Goal: Task Accomplishment & Management: Complete application form

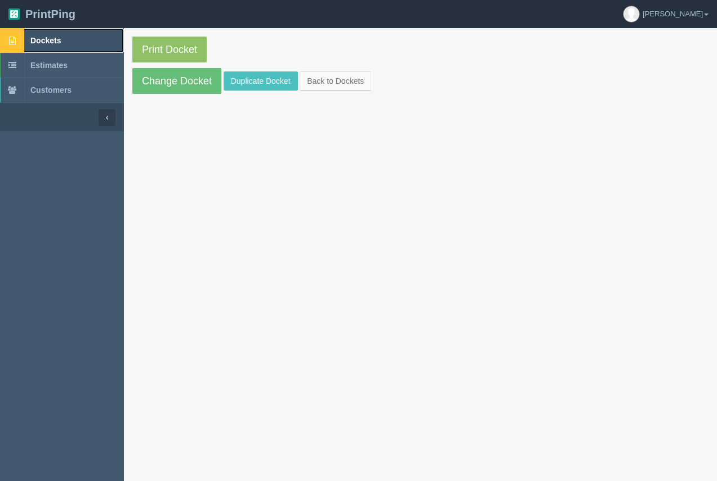
click at [48, 39] on span "Dockets" at bounding box center [45, 40] width 30 height 9
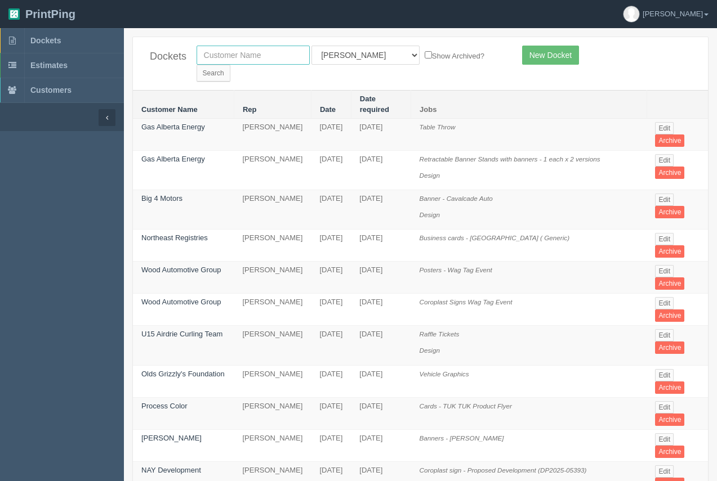
click at [274, 61] on input "text" at bounding box center [252, 55] width 113 height 19
type input "jannsen"
click at [356, 59] on select "All Users Ali Ali Test 1 Aly Amy Ankit Arif Brandon Dan France Greg Jim Mark Ma…" at bounding box center [365, 55] width 108 height 19
select select
click at [311, 46] on select "All Users Ali Ali Test 1 Aly Amy Ankit Arif Brandon Dan France Greg Jim Mark Ma…" at bounding box center [365, 55] width 108 height 19
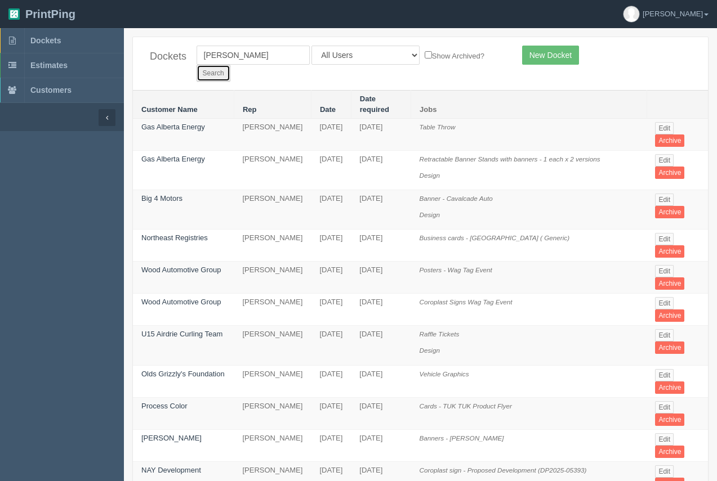
click at [230, 65] on input "Search" at bounding box center [213, 73] width 34 height 17
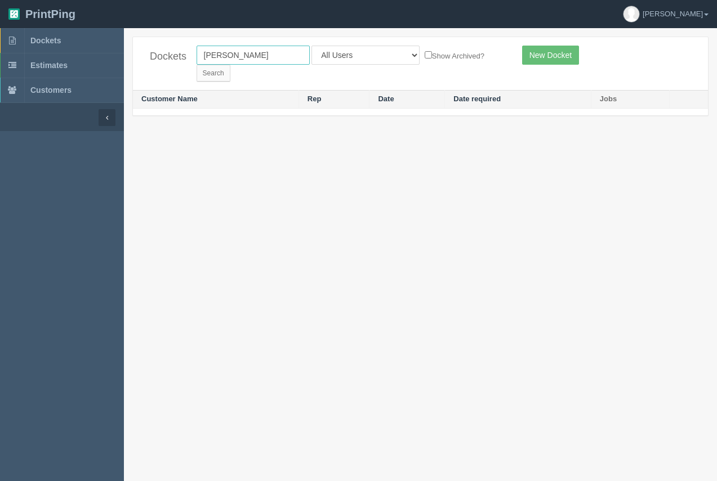
click at [218, 54] on input "[PERSON_NAME]" at bounding box center [252, 55] width 113 height 19
type input "[PERSON_NAME]"
click at [196, 65] on input "Search" at bounding box center [213, 73] width 34 height 17
click at [230, 65] on input "Search" at bounding box center [213, 73] width 34 height 17
click at [217, 57] on input "jansen" at bounding box center [252, 55] width 113 height 19
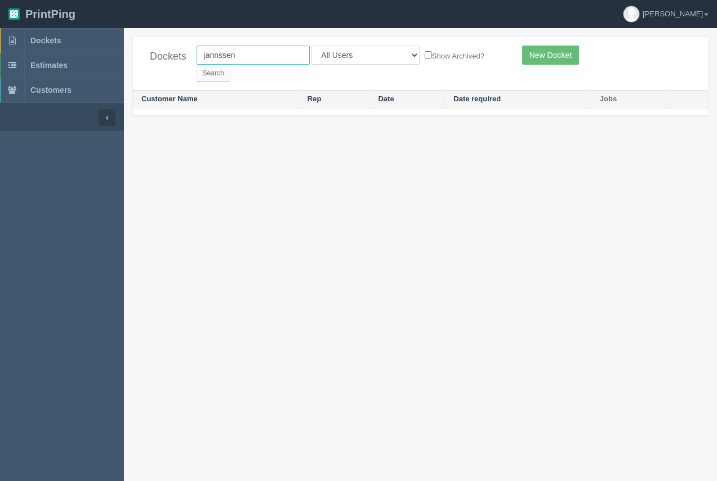
type input "jannssen"
click at [196, 65] on input "Search" at bounding box center [213, 73] width 34 height 17
click at [219, 56] on input "jannssen" at bounding box center [252, 55] width 113 height 19
type input "[PERSON_NAME]"
click at [196, 65] on input "Search" at bounding box center [213, 73] width 34 height 17
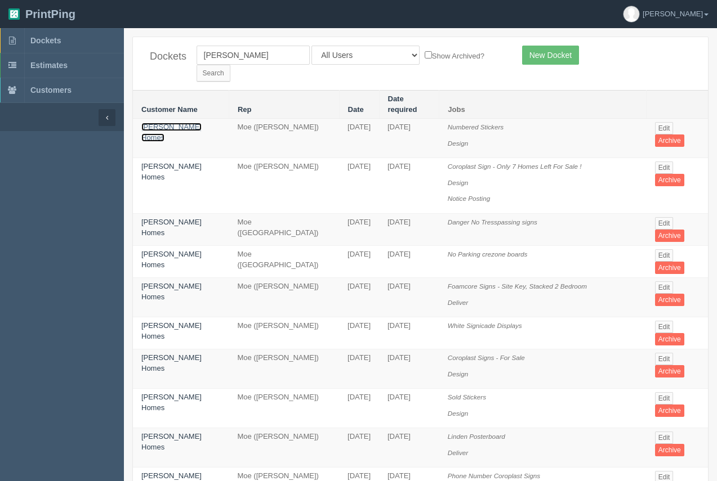
click at [186, 123] on link "Janssen Homes" at bounding box center [171, 132] width 60 height 19
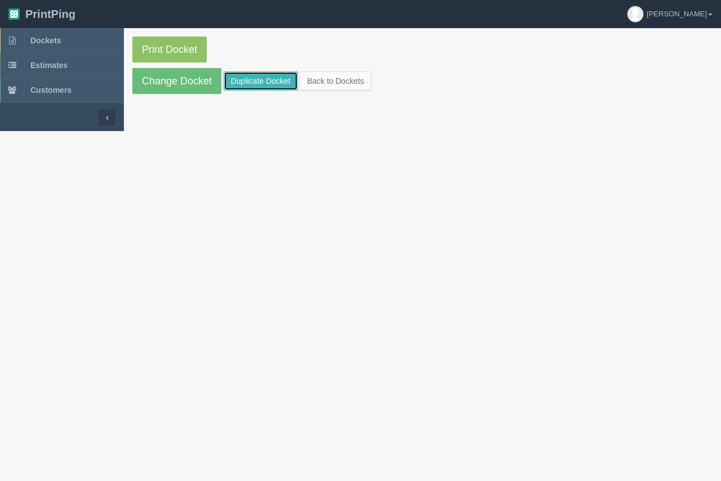
click at [254, 87] on link "Duplicate Docket" at bounding box center [261, 81] width 74 height 19
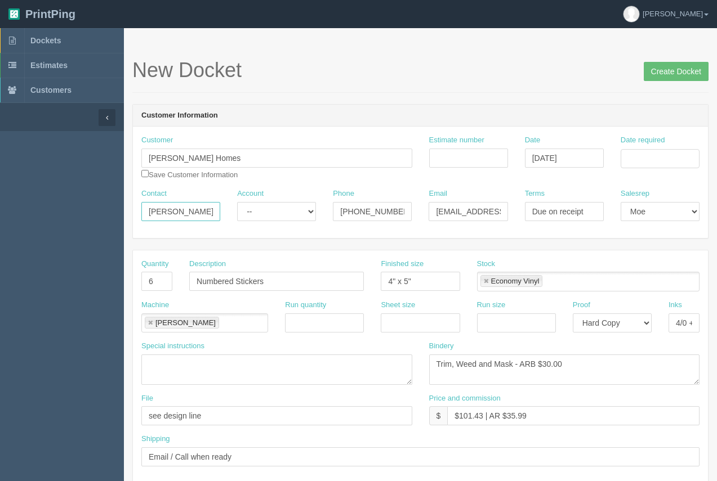
click at [204, 212] on input "Ben Nicholson" at bounding box center [180, 211] width 79 height 19
drag, startPoint x: 202, startPoint y: 211, endPoint x: 132, endPoint y: 220, distance: 71.0
click at [244, 201] on div "Account -- Existing Client Allrush Client Rep Client" at bounding box center [276, 205] width 79 height 33
drag, startPoint x: 416, startPoint y: 279, endPoint x: 383, endPoint y: 284, distance: 32.4
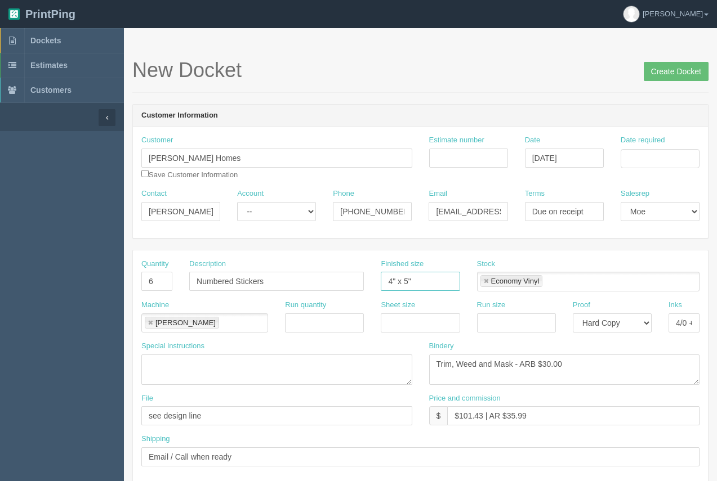
click at [382, 282] on input "4" x 5"" at bounding box center [420, 281] width 79 height 19
type input "32 x 20"
click at [676, 211] on select "Mark Mikayla Aly Stacy Rebecca Matthew Viki Phil Greg Jim Sam Brandon Zach Stev…" at bounding box center [659, 211] width 79 height 19
select select "6"
click at [620, 202] on select "Mark Mikayla Aly Stacy Rebecca Matthew Viki Phil Greg Jim Sam Brandon Zach Stev…" at bounding box center [659, 211] width 79 height 19
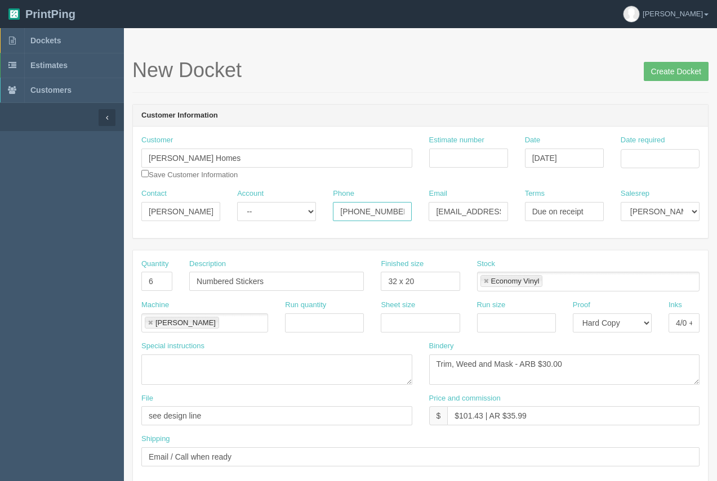
click at [390, 217] on input "403-288-1722 cell: 403-830-0101 (Ben)" at bounding box center [372, 211] width 79 height 19
drag, startPoint x: 212, startPoint y: 210, endPoint x: 145, endPoint y: 213, distance: 67.1
click at [146, 214] on input "Ben Nicholson" at bounding box center [180, 211] width 79 height 19
click at [174, 215] on input "Lisa AJnssen" at bounding box center [180, 211] width 79 height 19
click at [170, 213] on input "Lisa AJanssen" at bounding box center [180, 211] width 79 height 19
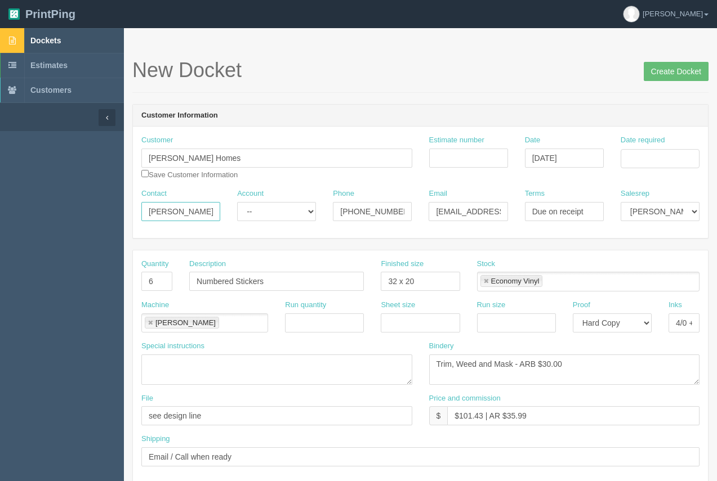
type input "Lisa Janssen"
drag, startPoint x: 591, startPoint y: 213, endPoint x: 519, endPoint y: 209, distance: 72.1
click at [519, 209] on div "Terms Due on receipt" at bounding box center [564, 209] width 96 height 41
type input "COD"
click at [383, 217] on input "403-288-1722 cell: 403-830-0101 (Ben)" at bounding box center [372, 211] width 79 height 19
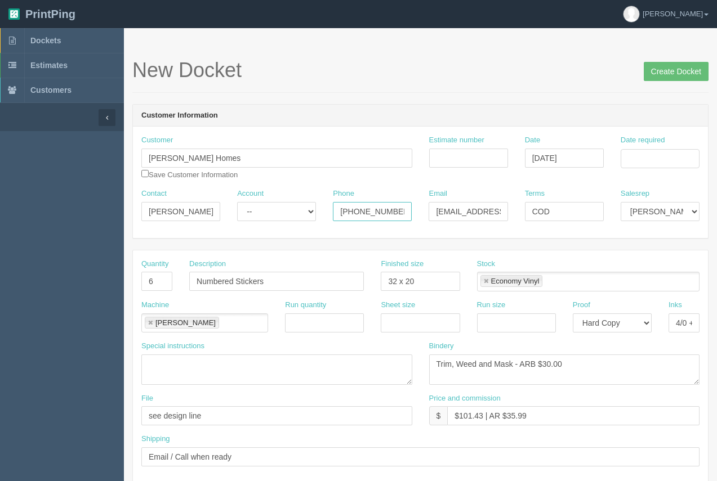
click at [390, 215] on input "403-288-1722 cell: 403-830-0101 (Ben)" at bounding box center [372, 211] width 79 height 19
type input "403-288-1722"
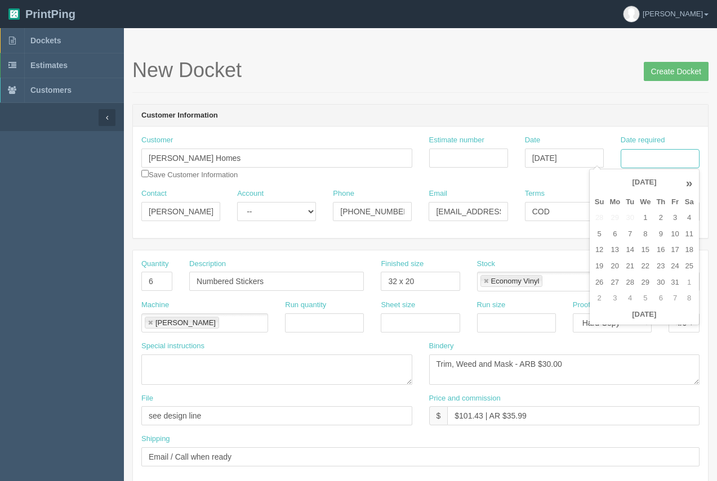
click at [658, 158] on input "Date required" at bounding box center [659, 158] width 79 height 19
click at [617, 267] on td "20" at bounding box center [614, 266] width 16 height 16
click at [628, 252] on td "14" at bounding box center [630, 250] width 14 height 16
type input "October 14, 2025"
click at [540, 106] on header "Customer Information" at bounding box center [420, 116] width 575 height 23
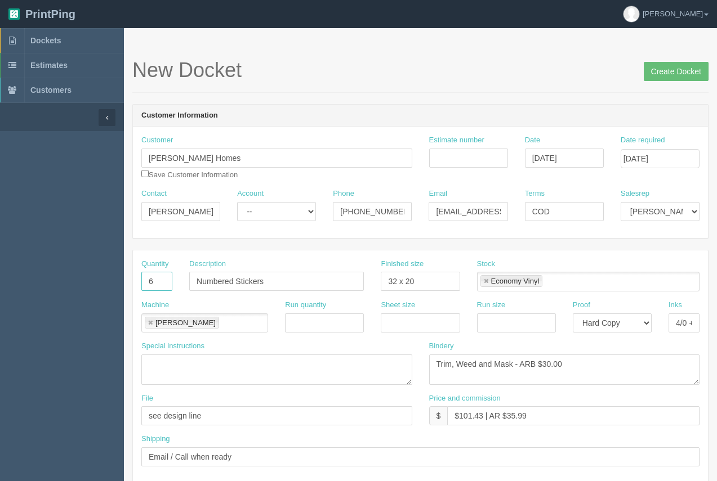
drag, startPoint x: 144, startPoint y: 291, endPoint x: 151, endPoint y: 285, distance: 9.2
click at [147, 287] on input "6" at bounding box center [156, 281] width 31 height 19
drag, startPoint x: 156, startPoint y: 283, endPoint x: 142, endPoint y: 285, distance: 13.6
click at [142, 285] on input "6" at bounding box center [156, 281] width 31 height 19
type input "1"
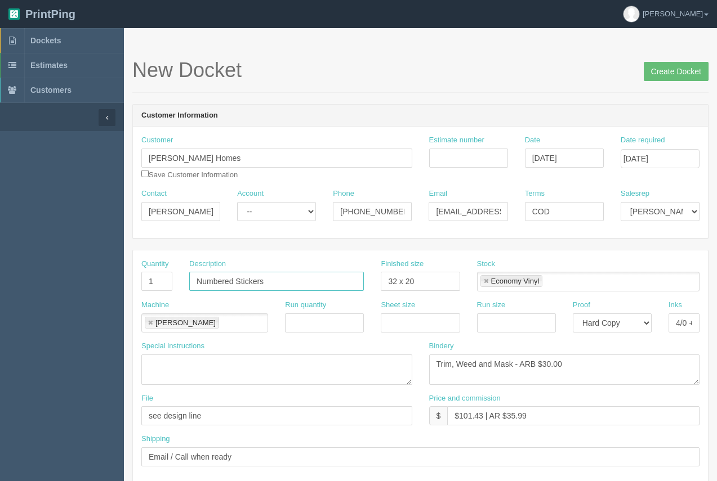
drag, startPoint x: 289, startPoint y: 284, endPoint x: 165, endPoint y: 287, distance: 123.9
click at [162, 287] on div "Quantity 1 Description Numbered Stickers Finished size 32 x 20 Stock Economy Vi…" at bounding box center [420, 279] width 575 height 41
type input "Window Decal - Logo"
click at [486, 281] on link at bounding box center [486, 281] width 7 height 7
type input "Window Decal - Logo"
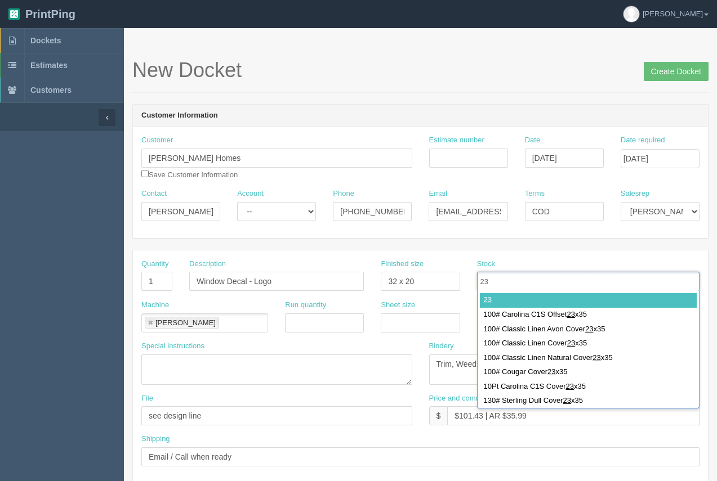
type input "2"
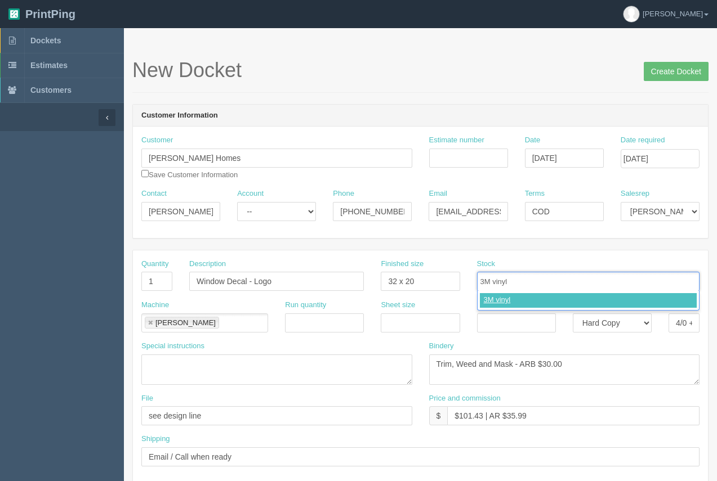
type input "3M vinyl"
type input "3M laminate"
type input "3M vinyl,3M laminate"
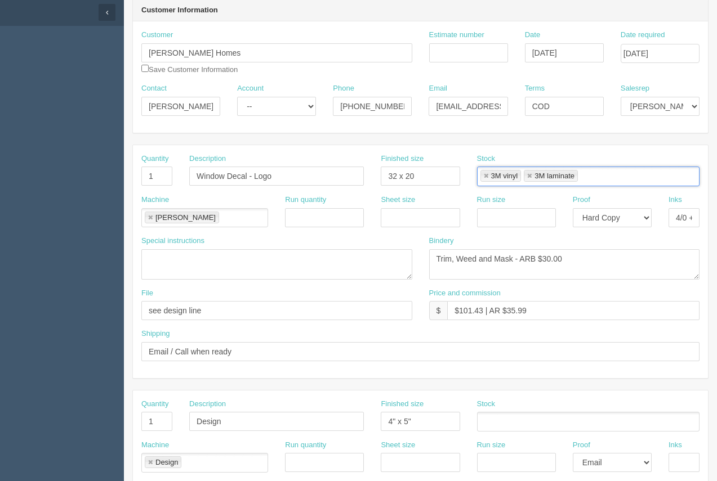
scroll to position [106, 0]
drag, startPoint x: 630, startPoint y: 215, endPoint x: 631, endPoint y: 223, distance: 8.5
click at [630, 217] on select "-- Email Hard Copy" at bounding box center [612, 216] width 79 height 19
select select
click at [573, 207] on select "-- Email Hard Copy" at bounding box center [612, 216] width 79 height 19
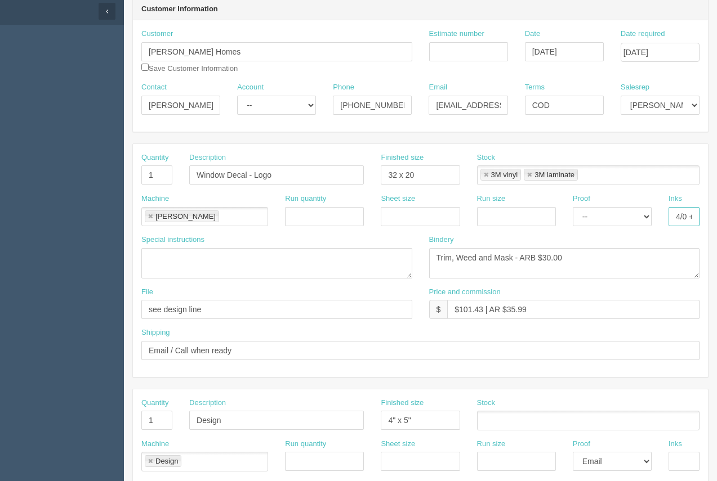
scroll to position [0, 16]
drag, startPoint x: 671, startPoint y: 215, endPoint x: 720, endPoint y: 212, distance: 49.1
click at [716, 212] on html "PrintPing Arif Edit account ( arif@allrush.ca ) Logout Dockets Estimates" at bounding box center [358, 405] width 717 height 1022
type input "cut vinyl"
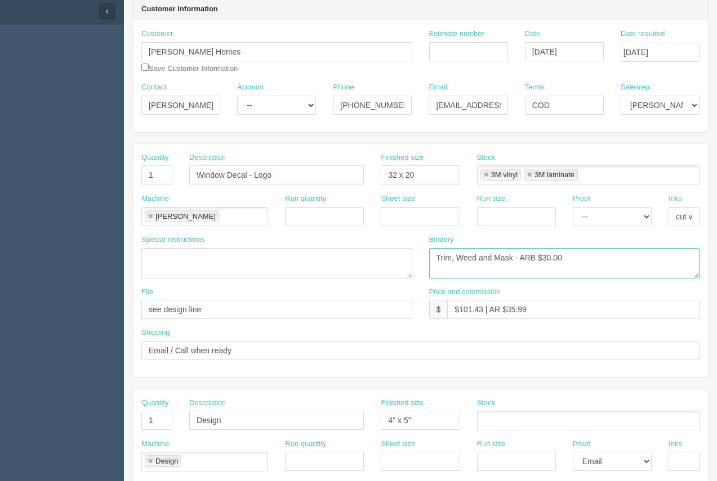
drag, startPoint x: 457, startPoint y: 261, endPoint x: 423, endPoint y: 258, distance: 34.5
click at [423, 258] on div "Bindery Trim, Weed and Mask - ARB $30.00" at bounding box center [565, 261] width 288 height 52
drag, startPoint x: 556, startPoint y: 254, endPoint x: 519, endPoint y: 260, distance: 38.2
click at [519, 260] on textarea "Trim, Weed and Mask - ARB $30.00" at bounding box center [564, 263] width 271 height 30
type textarea "Weed and Mask - ARB"
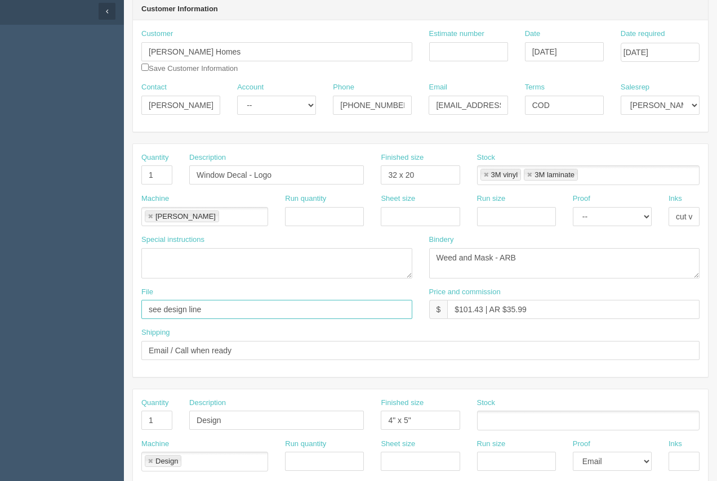
drag, startPoint x: 215, startPoint y: 312, endPoint x: 141, endPoint y: 313, distance: 73.8
click at [141, 313] on div "File see design line" at bounding box center [277, 307] width 288 height 41
click at [253, 312] on input "files@allrush.ca." at bounding box center [276, 309] width 271 height 19
type input "files@allrush.ca. See instruc below"
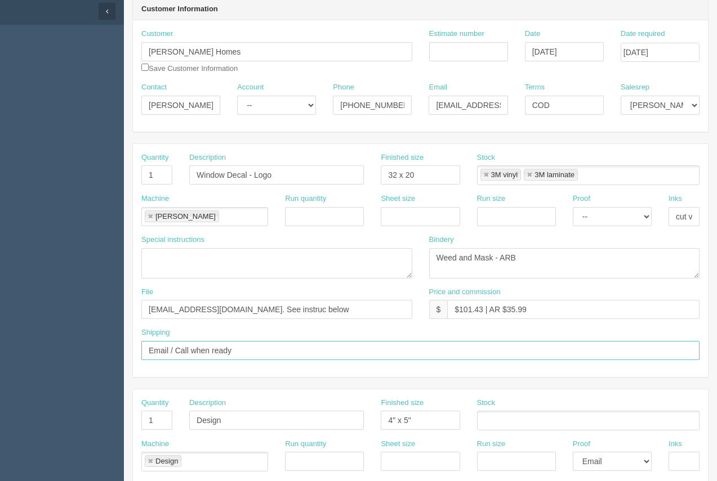
drag, startPoint x: 260, startPoint y: 354, endPoint x: 136, endPoint y: 359, distance: 123.4
click at [136, 359] on div "Shipping Email / Call when ready" at bounding box center [420, 348] width 575 height 41
type input "to be installed by Onestop."
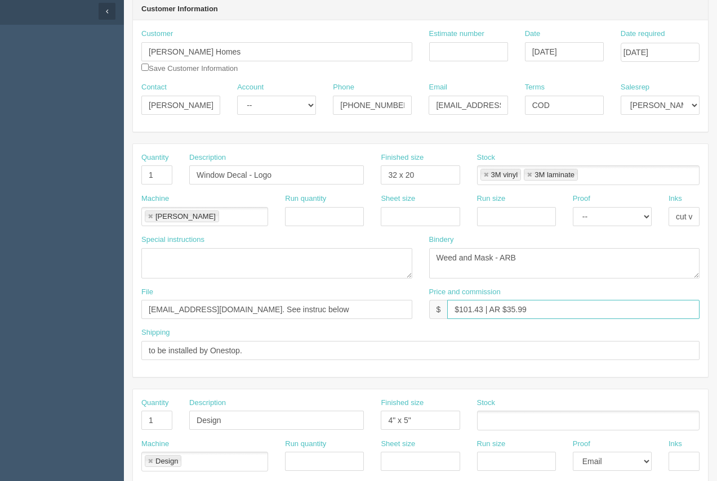
drag, startPoint x: 481, startPoint y: 311, endPoint x: 463, endPoint y: 313, distance: 18.7
click at [461, 311] on input "$101.43 | AR $35.99" at bounding box center [573, 309] width 252 height 19
click at [460, 309] on input "$1342.87 | AR $35.99" at bounding box center [573, 309] width 252 height 19
click at [485, 311] on input "$342.87 | AR $35.99" at bounding box center [573, 309] width 252 height 19
type input "$342.87 Arif AR $35.99"
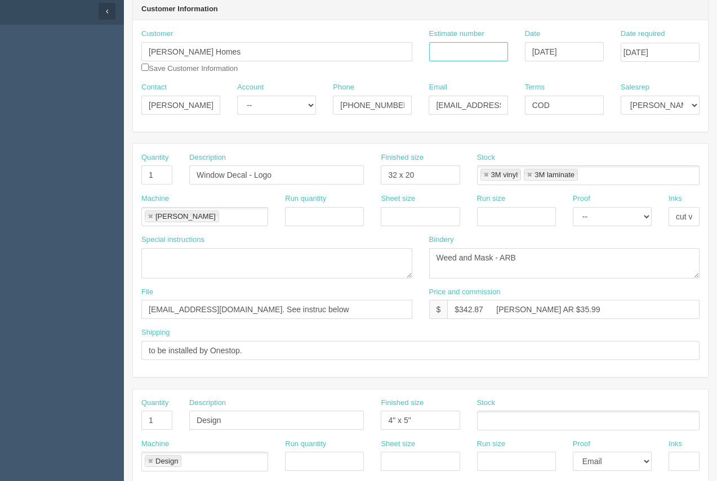
click at [493, 53] on input "Estimate number" at bounding box center [468, 51] width 79 height 19
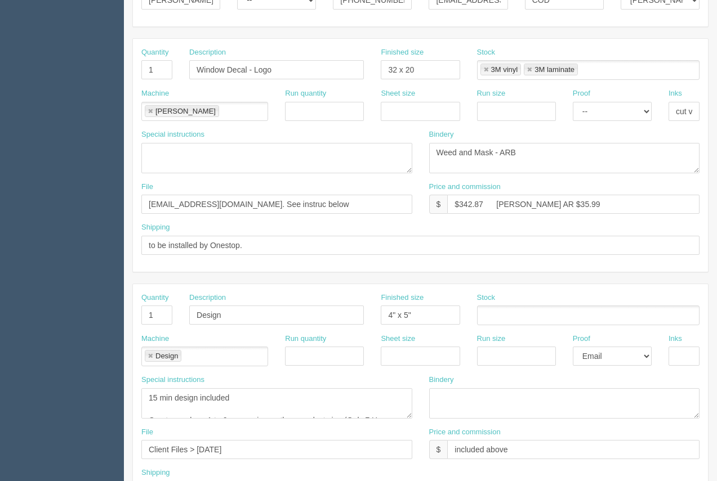
scroll to position [254, 0]
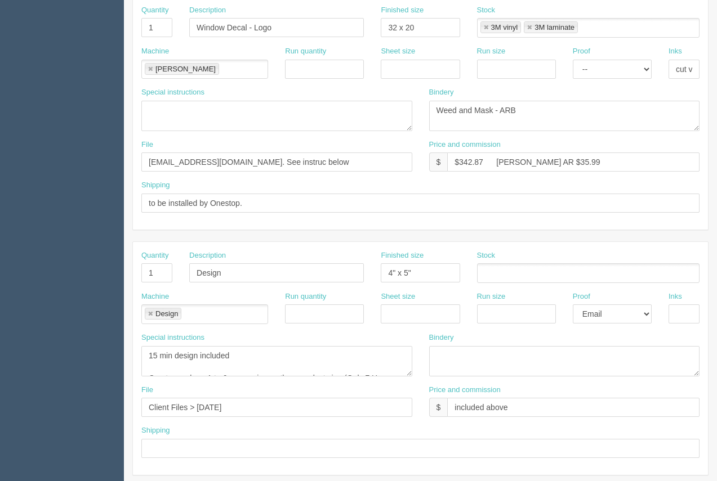
type input "92752"
drag, startPoint x: 253, startPoint y: 273, endPoint x: 240, endPoint y: 278, distance: 14.2
click at [203, 277] on input "Design" at bounding box center [276, 272] width 175 height 19
click at [253, 277] on input "Design" at bounding box center [276, 272] width 175 height 19
drag, startPoint x: 278, startPoint y: 438, endPoint x: 276, endPoint y: 432, distance: 5.7
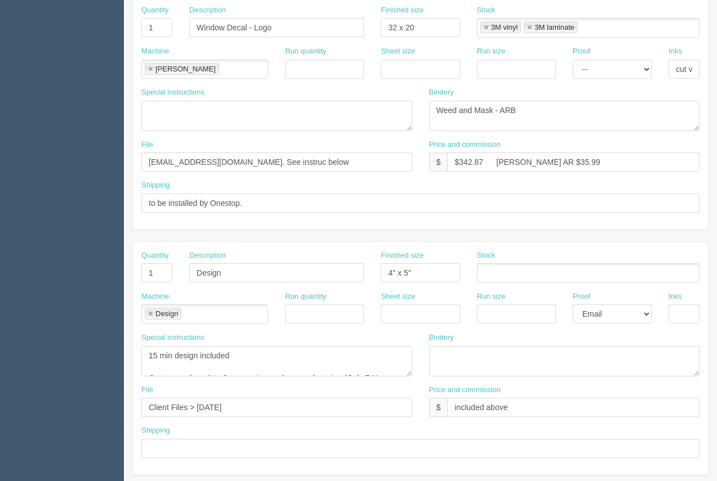
click at [278, 437] on div "Shipping" at bounding box center [420, 442] width 558 height 33
drag, startPoint x: 276, startPoint y: 415, endPoint x: 104, endPoint y: 400, distance: 173.5
click at [104, 400] on section "Dockets Estimates Customers" at bounding box center [358, 271] width 717 height 994
type input "files@allrush - See instruc"
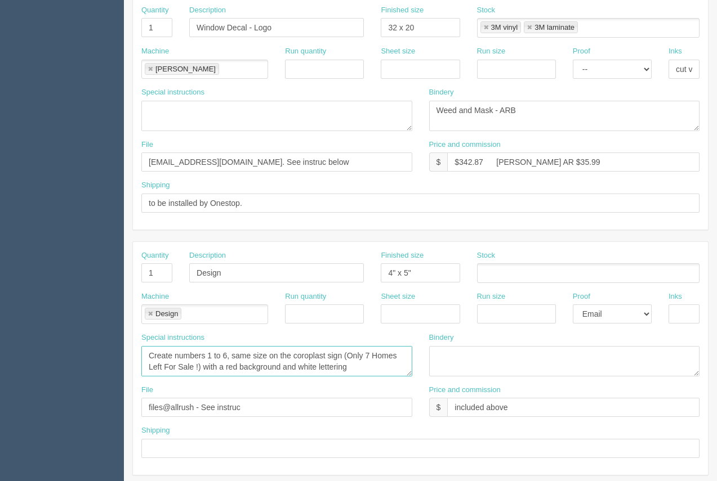
drag, startPoint x: 144, startPoint y: 352, endPoint x: 453, endPoint y: 385, distance: 310.3
click at [453, 385] on div "Quantity 1 Description Design Finished size 4" x 5" Stock Machine Design Design…" at bounding box center [420, 358] width 575 height 233
click at [261, 366] on textarea "15 min design included Create numbers 1 to 6, same size on the coroplast sign (…" at bounding box center [276, 361] width 271 height 30
click at [298, 370] on textarea "15 min design included Create numbers 1 to 6, same size on the coroplast sign (…" at bounding box center [276, 361] width 271 height 30
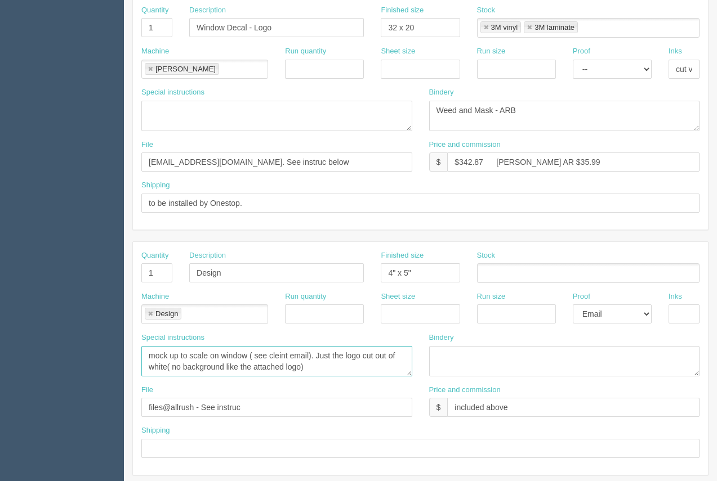
click at [300, 369] on textarea "15 min design included Create numbers 1 to 6, same size on the coroplast sign (…" at bounding box center [276, 361] width 271 height 30
click at [282, 354] on textarea "15 min design included Create numbers 1 to 6, same size on the coroplast sign (…" at bounding box center [276, 361] width 271 height 30
type textarea "mock up to scale on window ( see client email). Just the logo cut out of white(…"
drag, startPoint x: 428, startPoint y: 261, endPoint x: 419, endPoint y: 287, distance: 28.1
click at [394, 282] on div "Finished size 4" x 5"" at bounding box center [420, 267] width 79 height 33
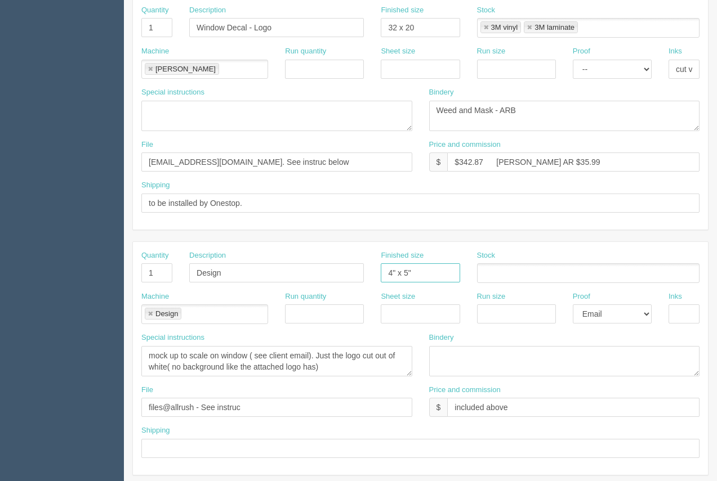
drag, startPoint x: 406, startPoint y: 274, endPoint x: 369, endPoint y: 266, distance: 37.9
click at [369, 266] on div "Quantity 1 Description Design Finished size 4" x 5" Stock" at bounding box center [420, 271] width 575 height 41
drag, startPoint x: 417, startPoint y: 29, endPoint x: 383, endPoint y: 29, distance: 33.2
click at [383, 29] on input "32 x 20" at bounding box center [420, 27] width 79 height 19
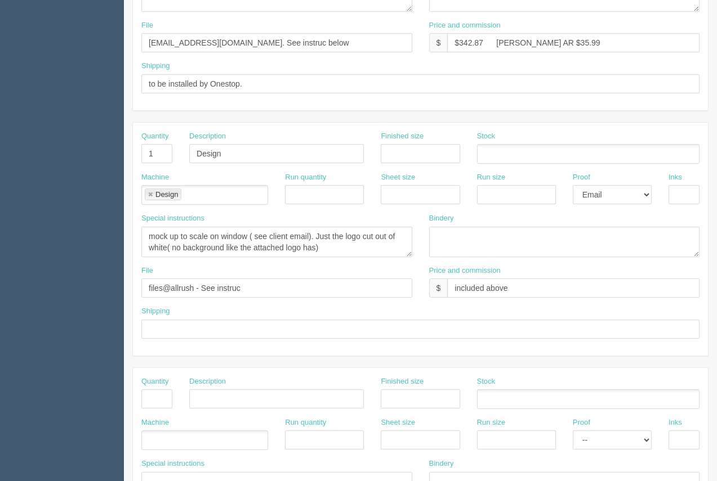
scroll to position [369, 0]
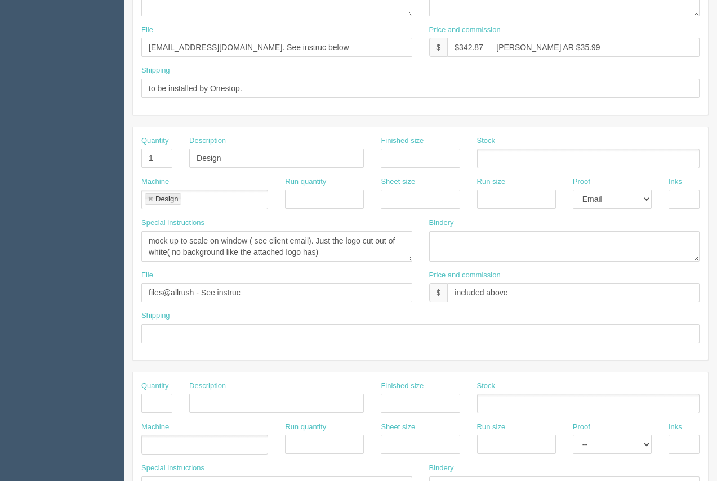
type input "20" x 32"(h)"
click at [631, 190] on select "-- Email Hard Copy" at bounding box center [612, 199] width 79 height 19
click at [627, 197] on select "-- Email Hard Copy" at bounding box center [612, 199] width 79 height 19
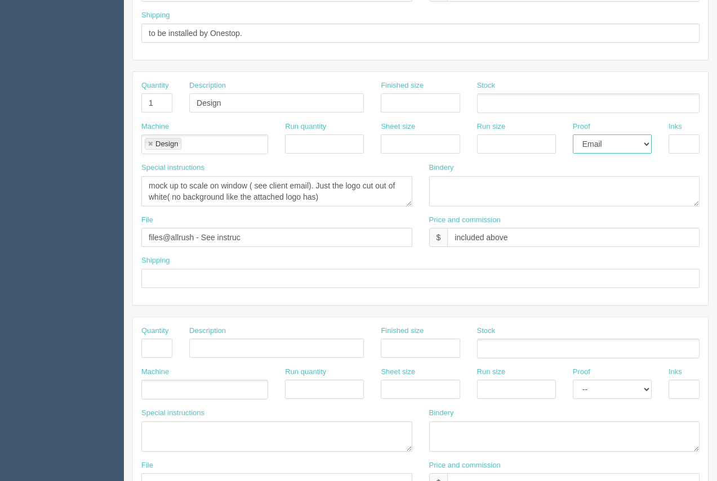
scroll to position [427, 0]
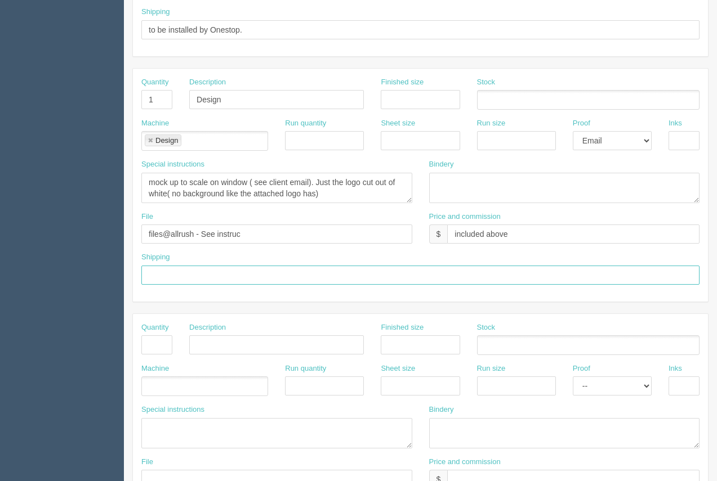
click at [227, 277] on input "text" at bounding box center [420, 275] width 558 height 19
type input "Above"
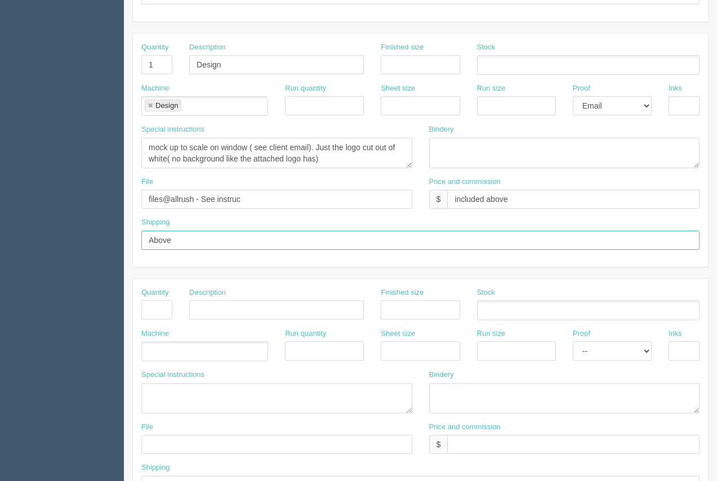
scroll to position [541, 0]
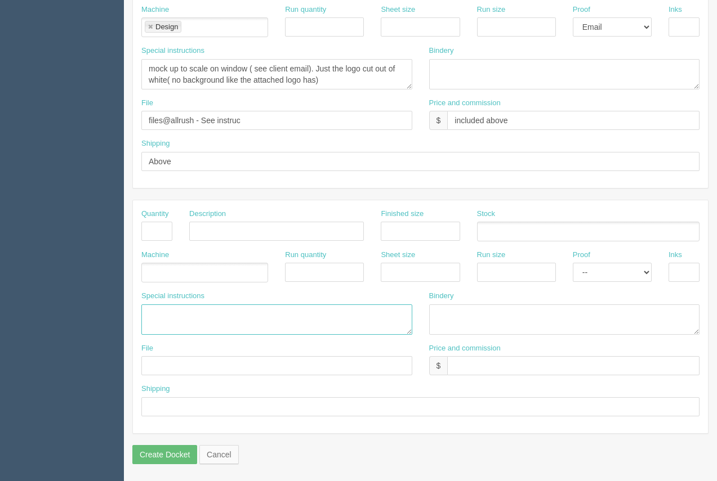
click at [167, 311] on textarea at bounding box center [276, 320] width 271 height 30
click at [199, 316] on textarea "Onestop......4112.50" at bounding box center [276, 320] width 271 height 30
click at [195, 315] on textarea "Onestop......4112.50" at bounding box center [276, 320] width 271 height 30
click at [236, 315] on textarea "Onestop......$112.50" at bounding box center [276, 320] width 271 height 30
click at [267, 320] on textarea "Onestop......$112.50" at bounding box center [276, 320] width 271 height 30
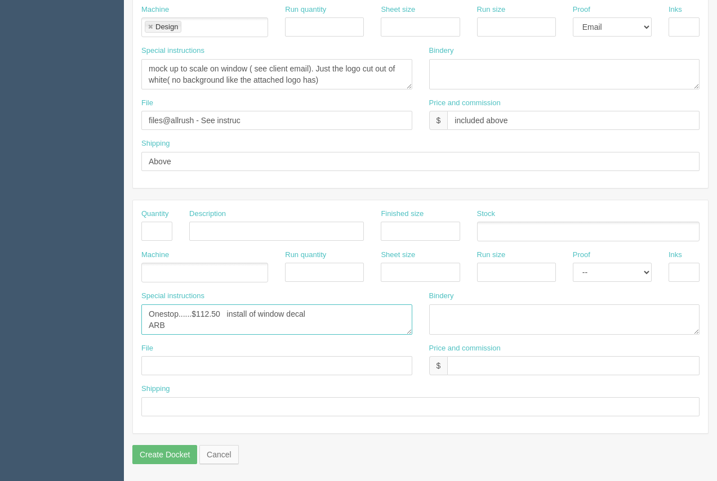
click at [186, 332] on textarea "Onestop......$112.50 install of window decal ARB" at bounding box center [276, 320] width 271 height 30
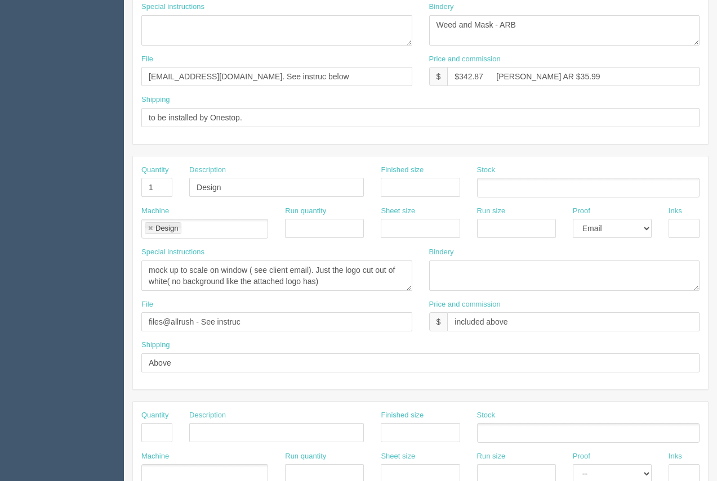
scroll to position [338, 0]
type textarea "Onestop......$112.50 install of window decal ARB.............$34.53 #12649"
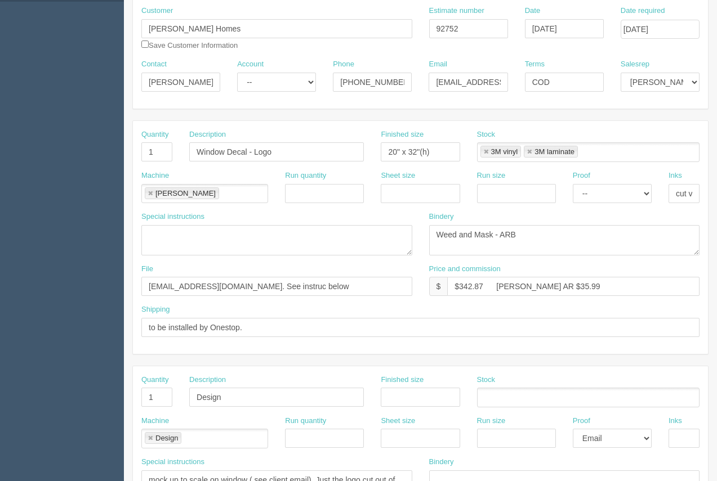
scroll to position [133, 0]
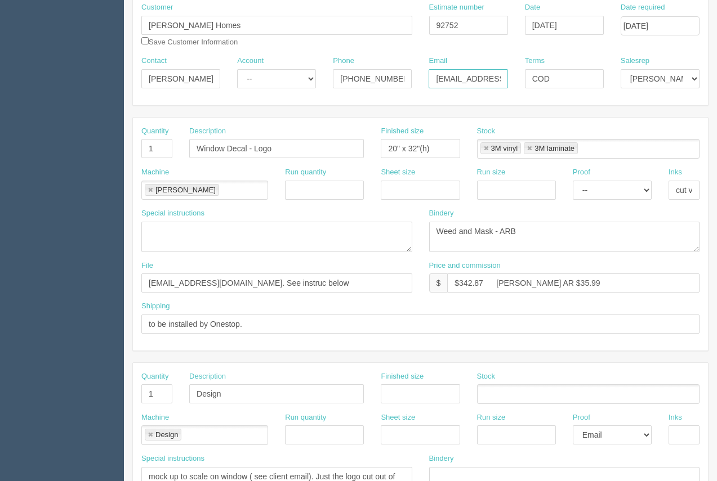
drag, startPoint x: 448, startPoint y: 77, endPoint x: 400, endPoint y: 76, distance: 47.3
click at [400, 77] on div "Contact Lisa Janssen Account -- Existing Client Allrush Client Rep Client Phone…" at bounding box center [420, 76] width 575 height 41
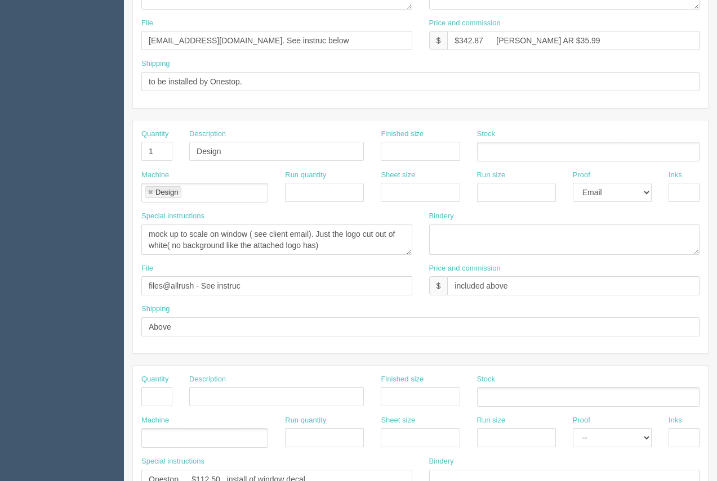
scroll to position [386, 0]
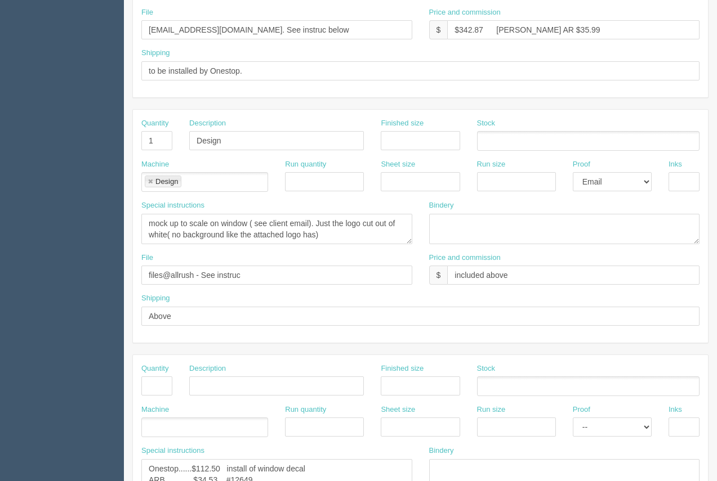
type input "lisa@janssenhomes.com"
click at [320, 276] on input "files@allrush - See instruc" at bounding box center [276, 275] width 271 height 19
click at [264, 275] on input "files@allrush - See instruc.. CC ben on proof" at bounding box center [276, 275] width 271 height 19
type input "files@allrush - See instruc.. CC Ben on proof"
click at [337, 238] on textarea "15 min design included Create numbers 1 to 6, same size on the coroplast sign (…" at bounding box center [276, 229] width 271 height 30
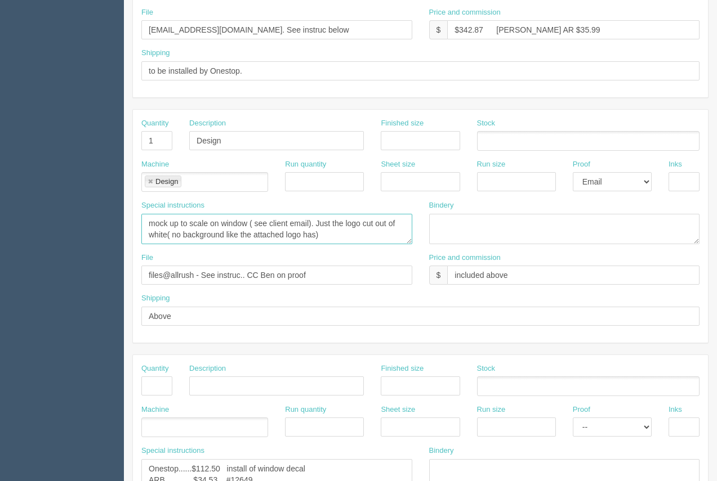
scroll to position [7, 0]
paste textarea "ben@janssenhomes.com"
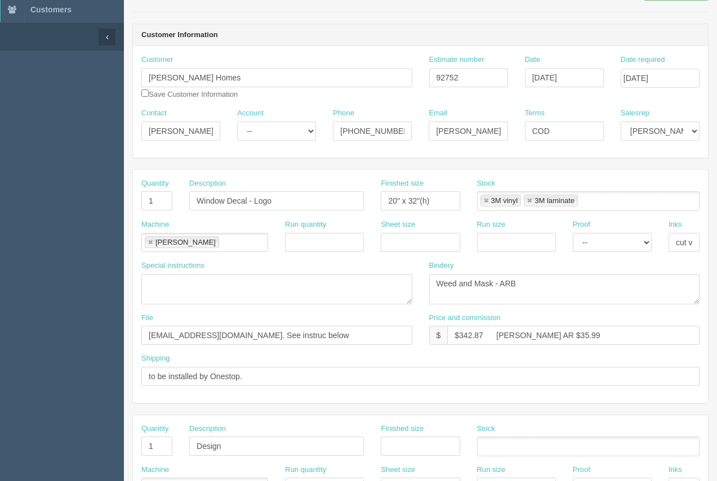
scroll to position [108, 0]
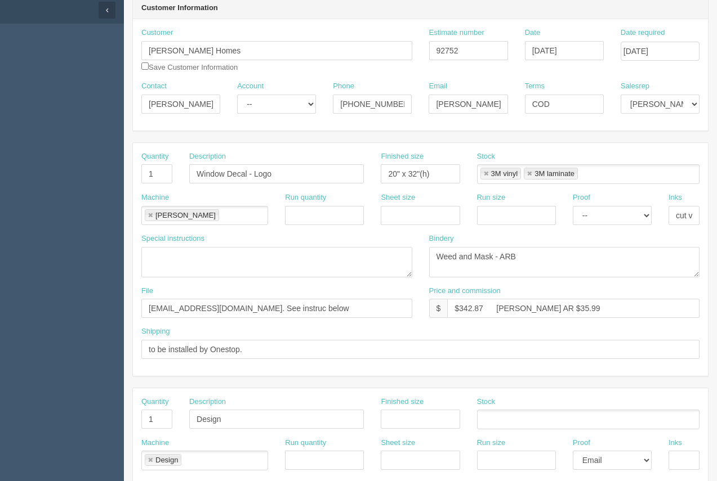
type textarea "mock up to scale on window ( see client email). Just the logo cut out of white(…"
drag, startPoint x: 659, startPoint y: 330, endPoint x: 639, endPoint y: 325, distance: 20.9
click at [658, 328] on div "Shipping to be installed by Onestop." at bounding box center [420, 343] width 558 height 33
click at [510, 311] on input "$342.87 Arif AR $35.99" at bounding box center [573, 308] width 252 height 19
drag, startPoint x: 591, startPoint y: 313, endPoint x: 564, endPoint y: 314, distance: 26.5
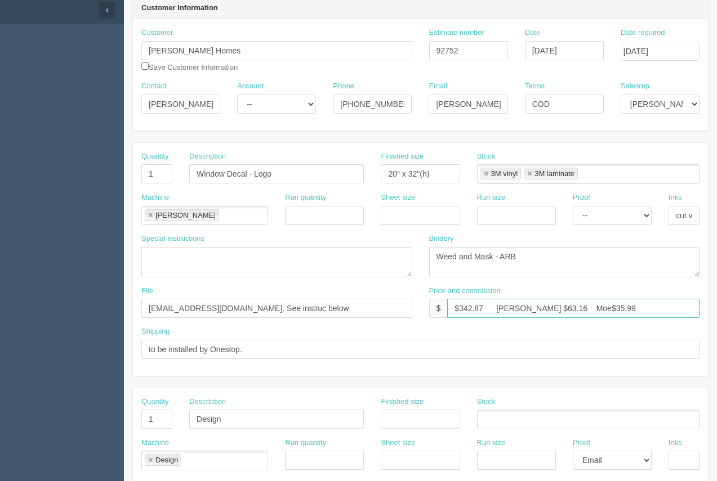
click at [565, 311] on input "$342.87 Arif $63.16 Moe$35.99" at bounding box center [573, 308] width 252 height 19
type input "$342.87 Arif $63.16 Moe$99.25"
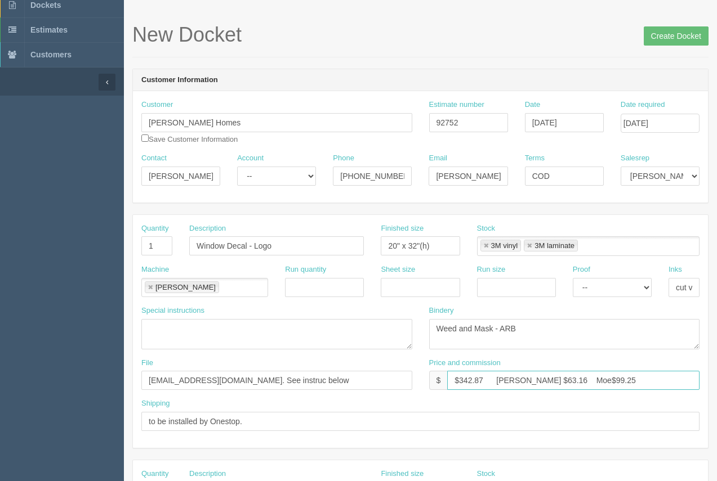
scroll to position [0, 0]
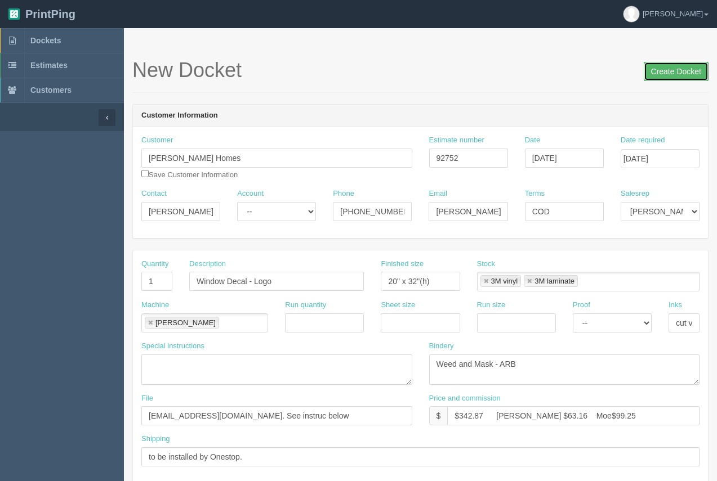
click at [689, 69] on input "Create Docket" at bounding box center [676, 71] width 65 height 19
